Goal: Task Accomplishment & Management: Manage account settings

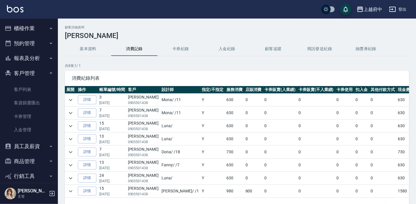
click at [32, 28] on button "櫃檯作業" at bounding box center [28, 28] width 53 height 15
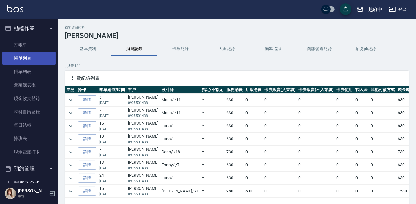
click at [35, 56] on link "帳單列表" at bounding box center [28, 57] width 53 height 13
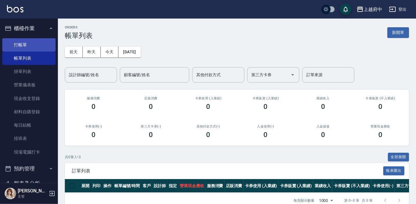
click at [34, 44] on link "打帳單" at bounding box center [28, 44] width 53 height 13
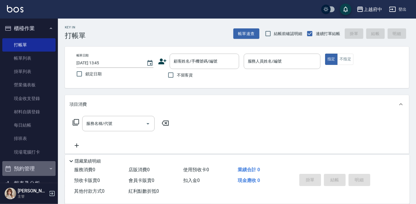
click at [36, 169] on button "預約管理" at bounding box center [28, 168] width 53 height 15
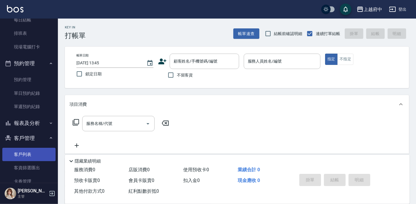
scroll to position [158, 0]
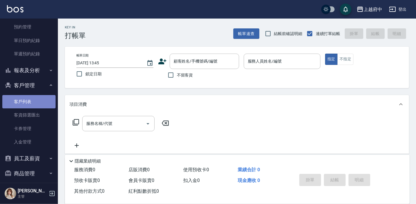
click at [38, 101] on link "客戶列表" at bounding box center [28, 101] width 53 height 13
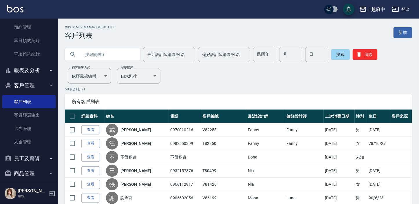
click at [108, 52] on input "text" at bounding box center [108, 55] width 54 height 16
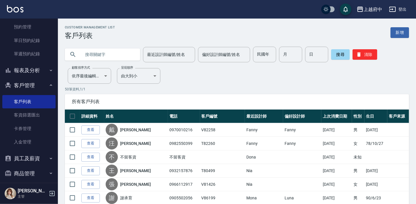
click at [114, 60] on input "text" at bounding box center [108, 55] width 54 height 16
type input "0965599390"
click at [339, 53] on button "搜尋" at bounding box center [340, 54] width 19 height 10
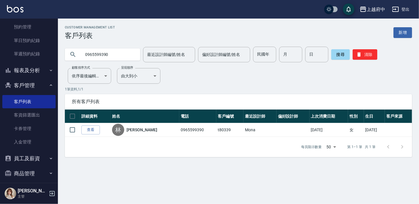
drag, startPoint x: 93, startPoint y: 129, endPoint x: 228, endPoint y: 150, distance: 136.2
click at [93, 129] on link "查看" at bounding box center [90, 129] width 19 height 9
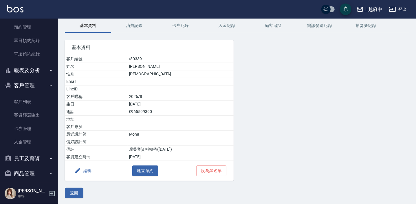
scroll to position [24, 0]
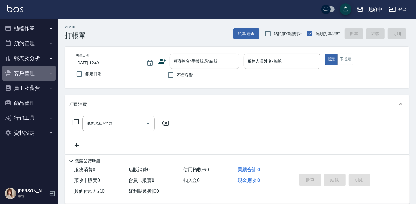
click at [30, 72] on button "客戶管理" at bounding box center [28, 73] width 53 height 15
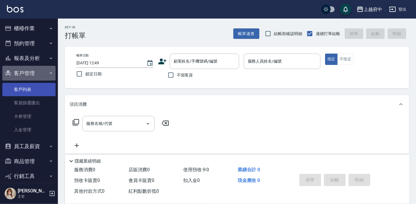
drag, startPoint x: 32, startPoint y: 80, endPoint x: 32, endPoint y: 86, distance: 6.1
click at [32, 81] on li "客戶管理 客戶列表 客資篩選匯出 卡券管理 入金管理" at bounding box center [28, 102] width 53 height 73
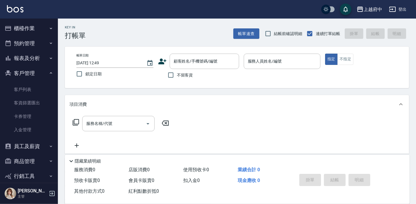
drag, startPoint x: 32, startPoint y: 86, endPoint x: 27, endPoint y: 49, distance: 36.9
click at [32, 86] on link "客戶列表" at bounding box center [28, 89] width 53 height 13
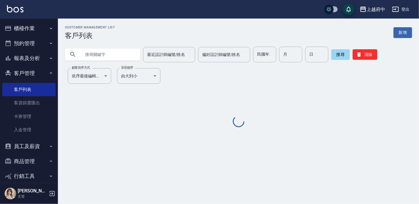
click at [109, 59] on input "text" at bounding box center [108, 55] width 54 height 16
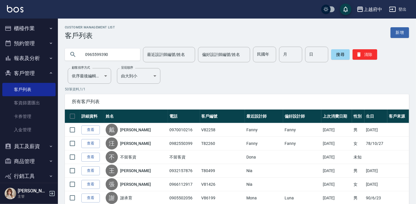
type input "0965599390"
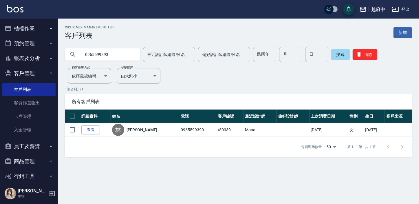
click at [133, 129] on link "[PERSON_NAME]" at bounding box center [141, 130] width 31 height 6
